Goal: Task Accomplishment & Management: Manage account settings

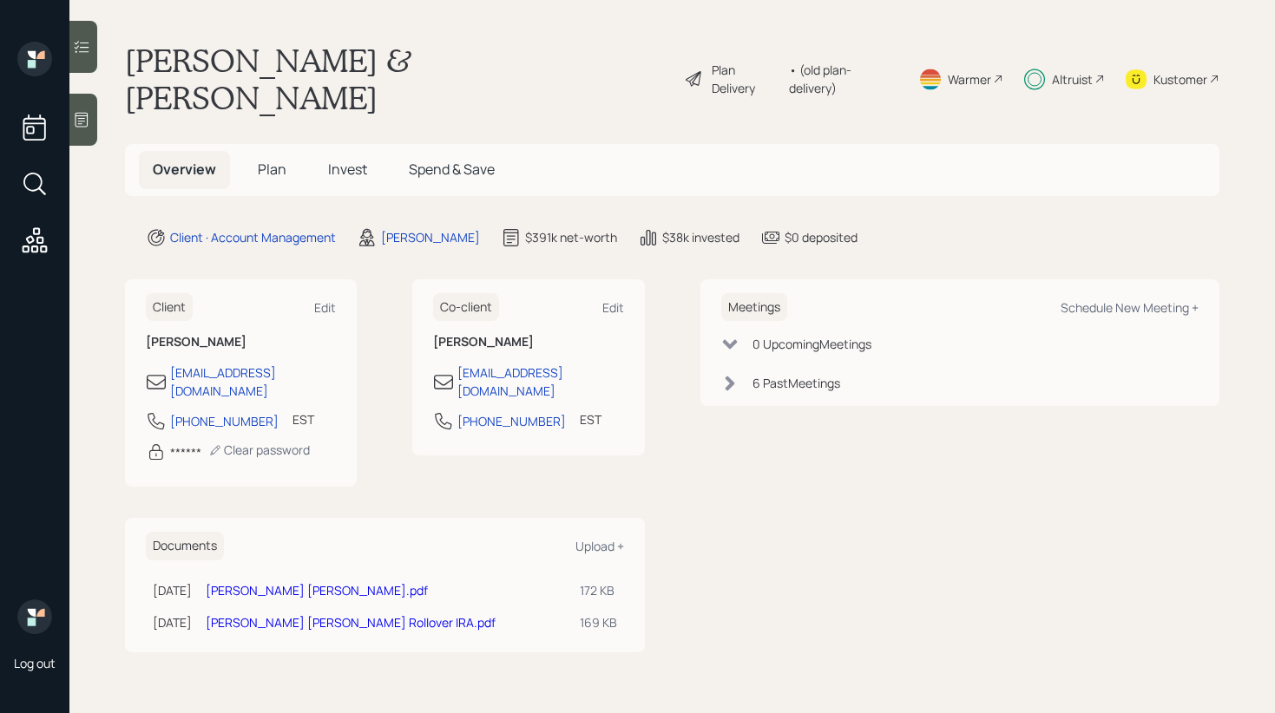
click at [96, 55] on div at bounding box center [83, 47] width 28 height 52
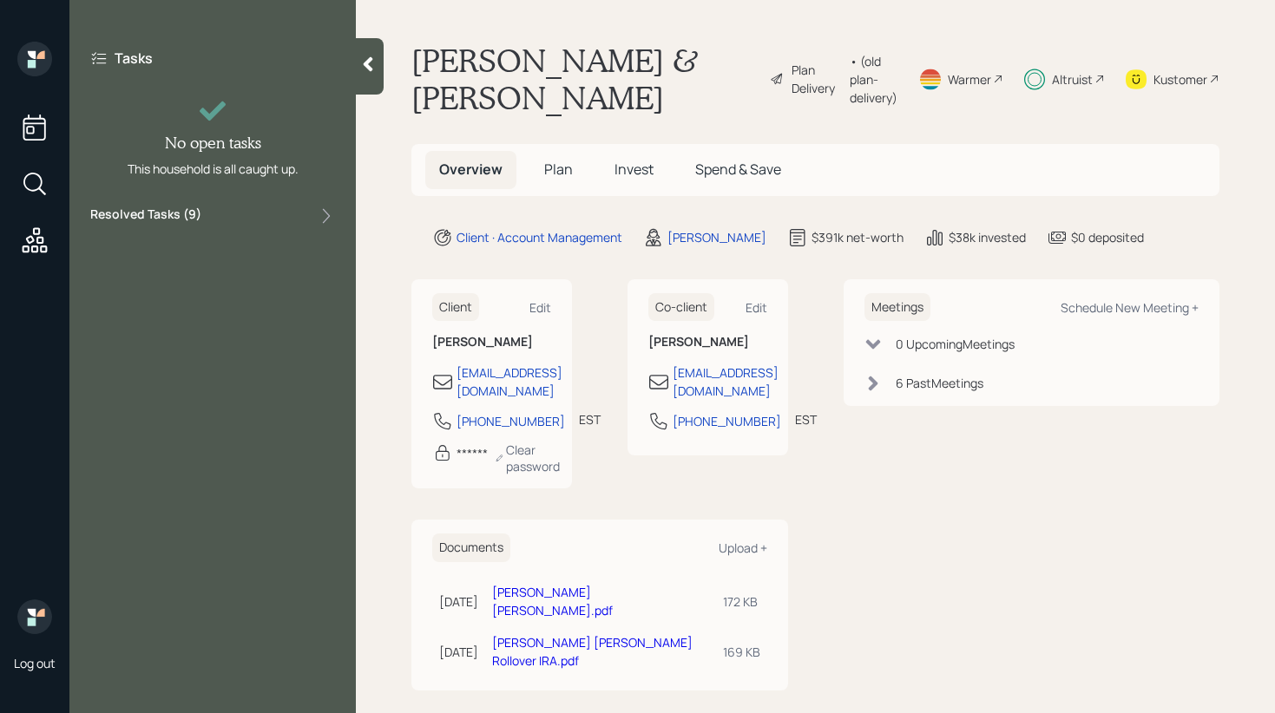
click at [271, 208] on div "Resolved Tasks ( 9 )" at bounding box center [212, 216] width 245 height 21
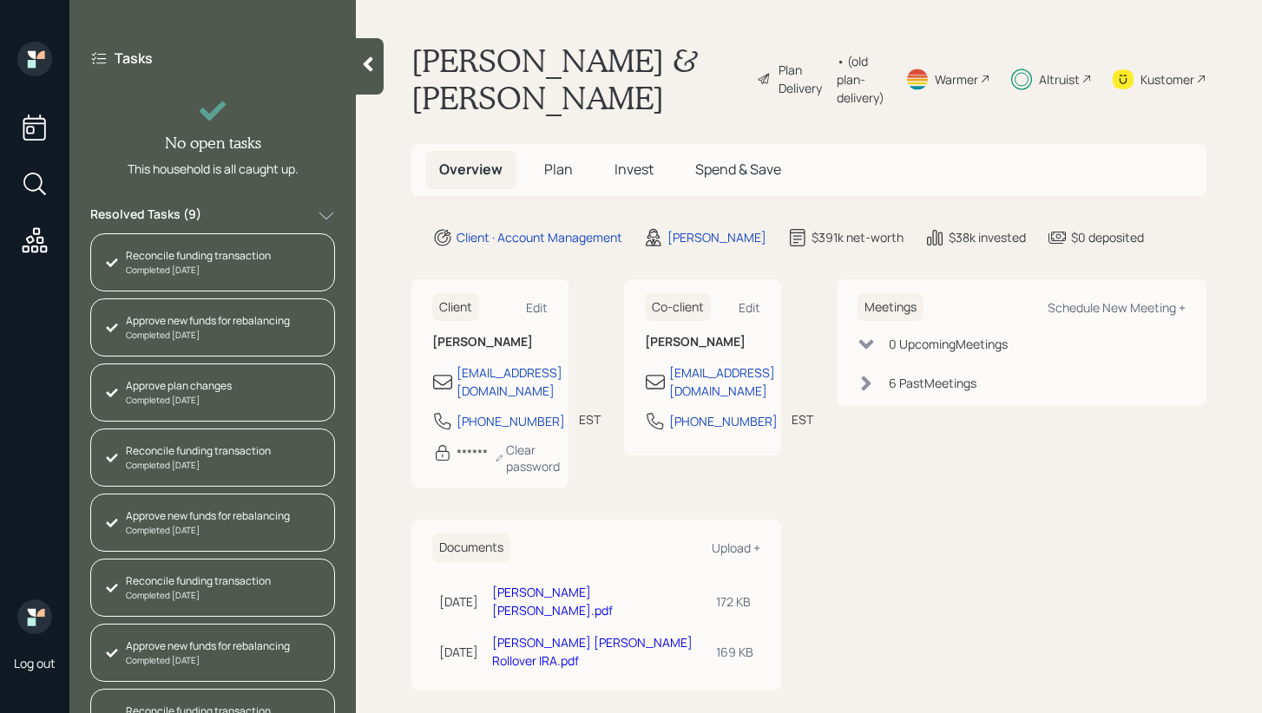
click at [373, 57] on icon at bounding box center [367, 64] width 17 height 17
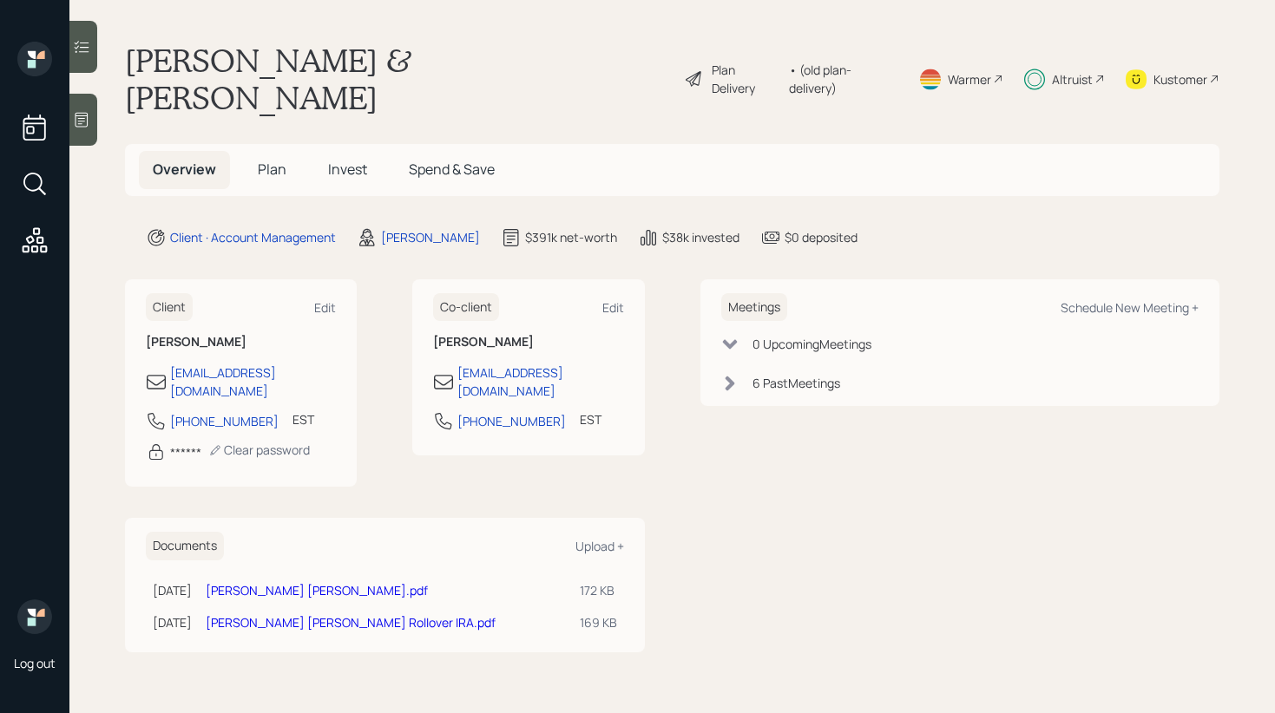
click at [346, 160] on span "Invest" at bounding box center [347, 169] width 39 height 19
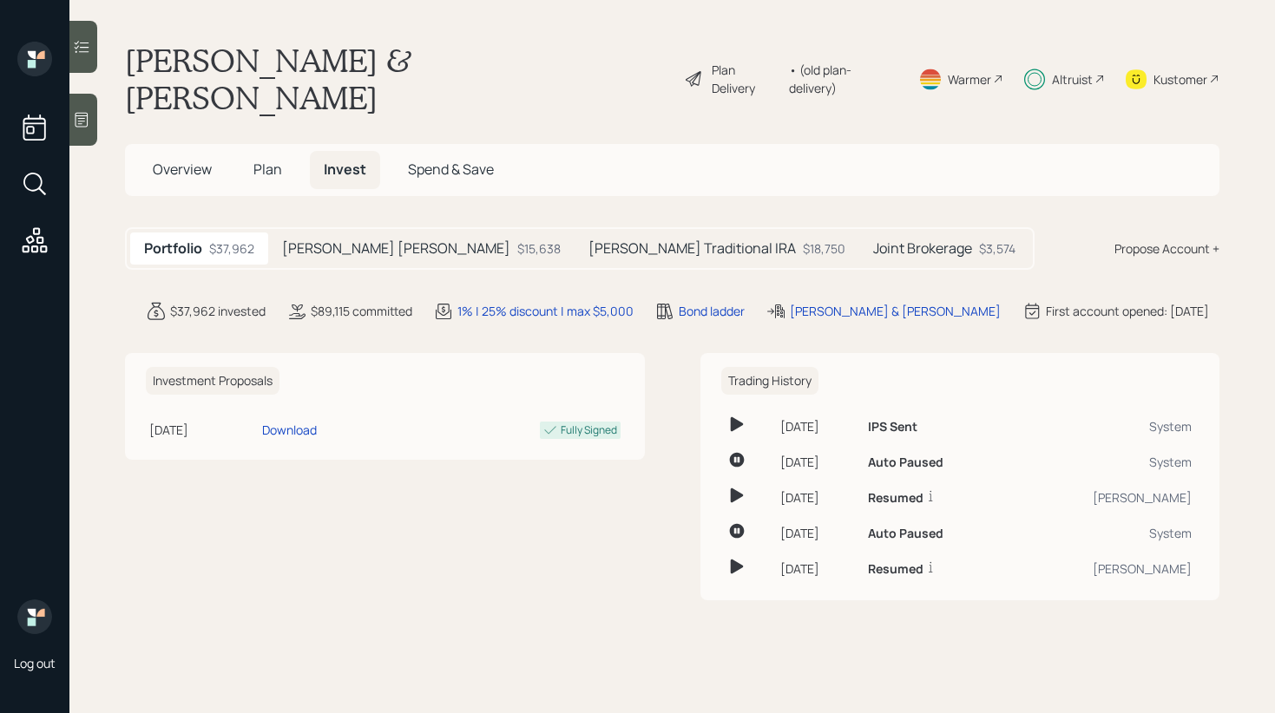
click at [873, 240] on h5 "Joint Brokerage" at bounding box center [922, 248] width 99 height 16
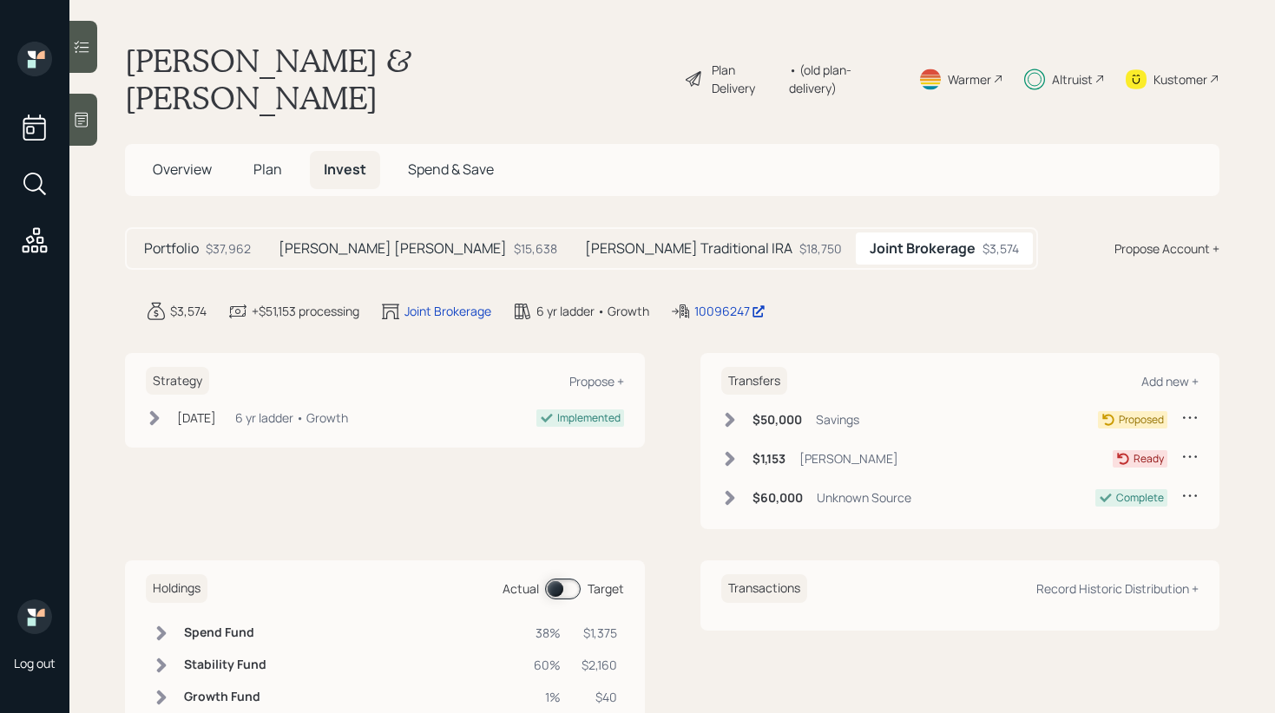
scroll to position [26, 0]
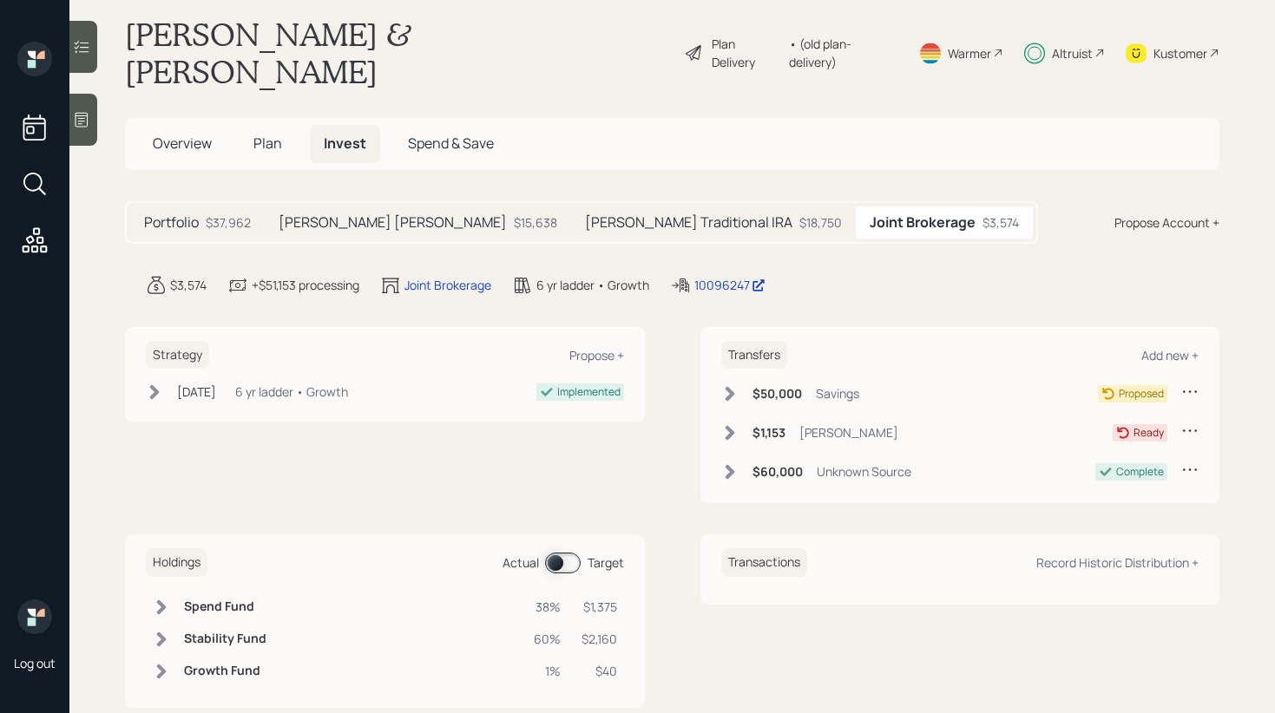
click at [552, 553] on span at bounding box center [563, 563] width 36 height 21
click at [169, 631] on icon at bounding box center [161, 639] width 17 height 17
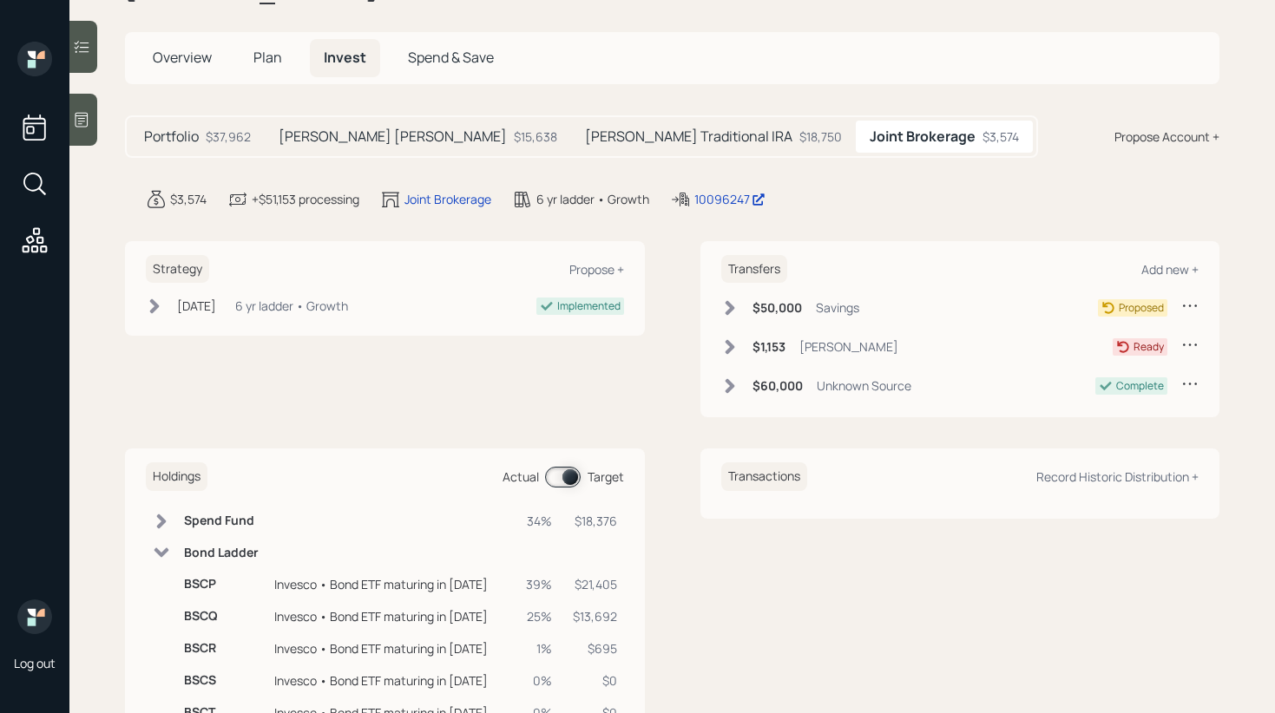
scroll to position [186, 0]
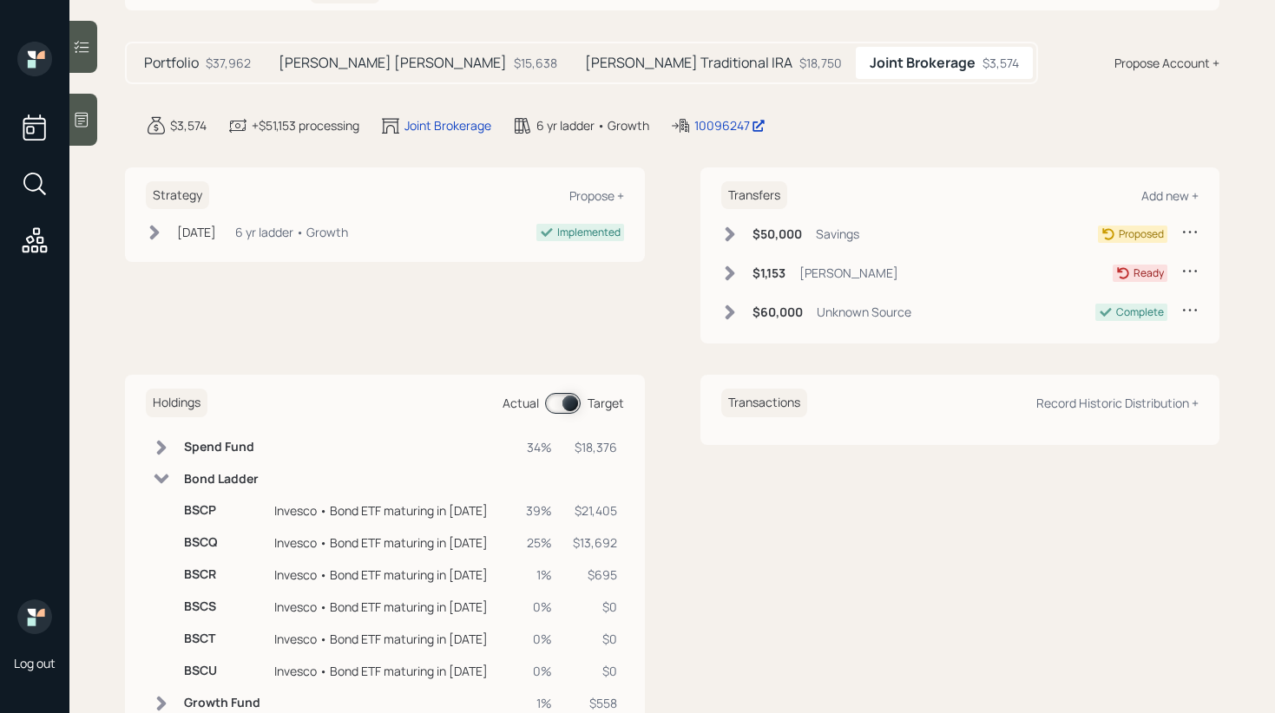
click at [559, 393] on span at bounding box center [563, 403] width 36 height 21
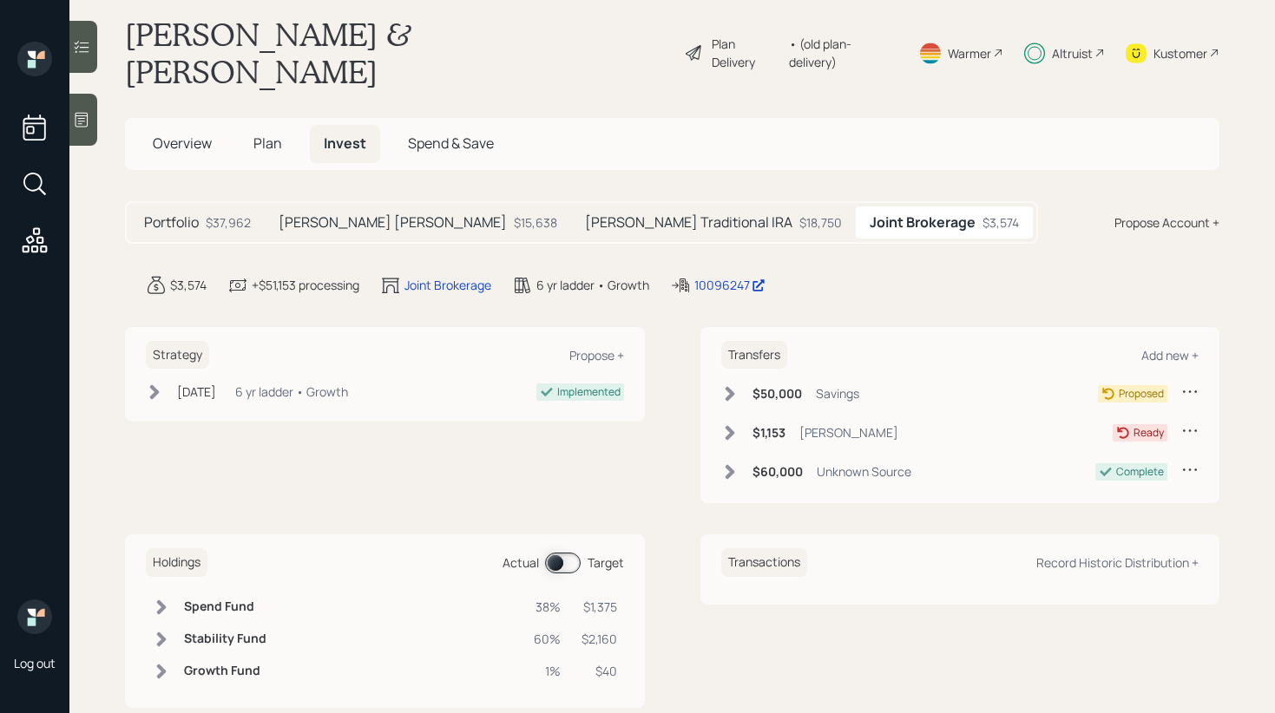
click at [547, 553] on span at bounding box center [563, 563] width 36 height 21
click at [164, 631] on icon at bounding box center [161, 639] width 17 height 17
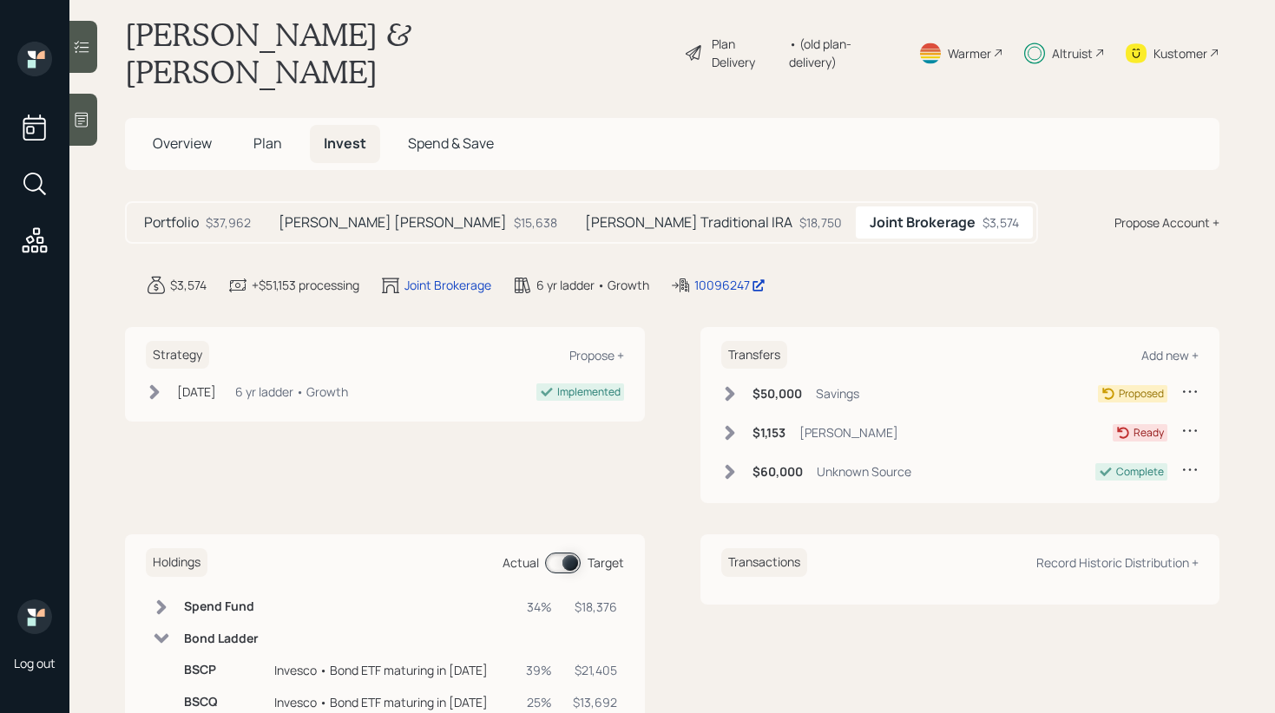
scroll to position [186, 0]
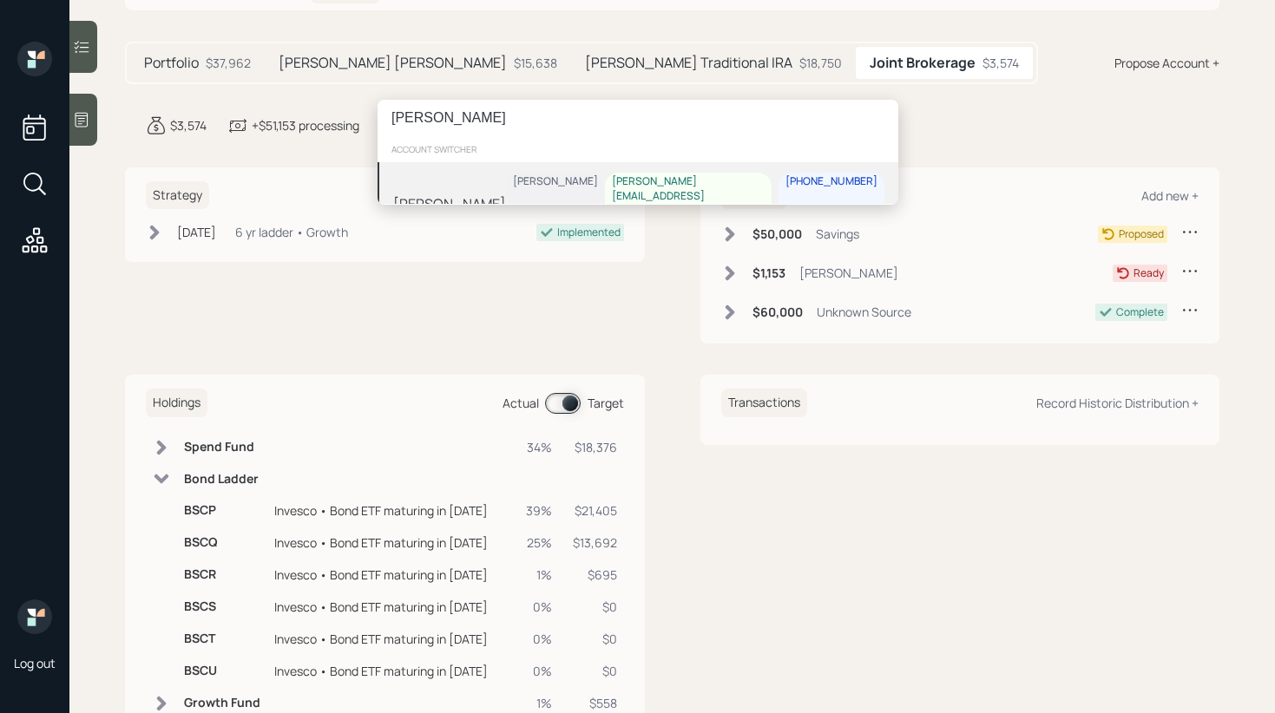
type input "[PERSON_NAME]"
click at [495, 189] on div "Cindy Heyd Eric Schwartz cindy.heyd@gmail.com 571-236-2962" at bounding box center [638, 203] width 521 height 82
